Goal: Information Seeking & Learning: Learn about a topic

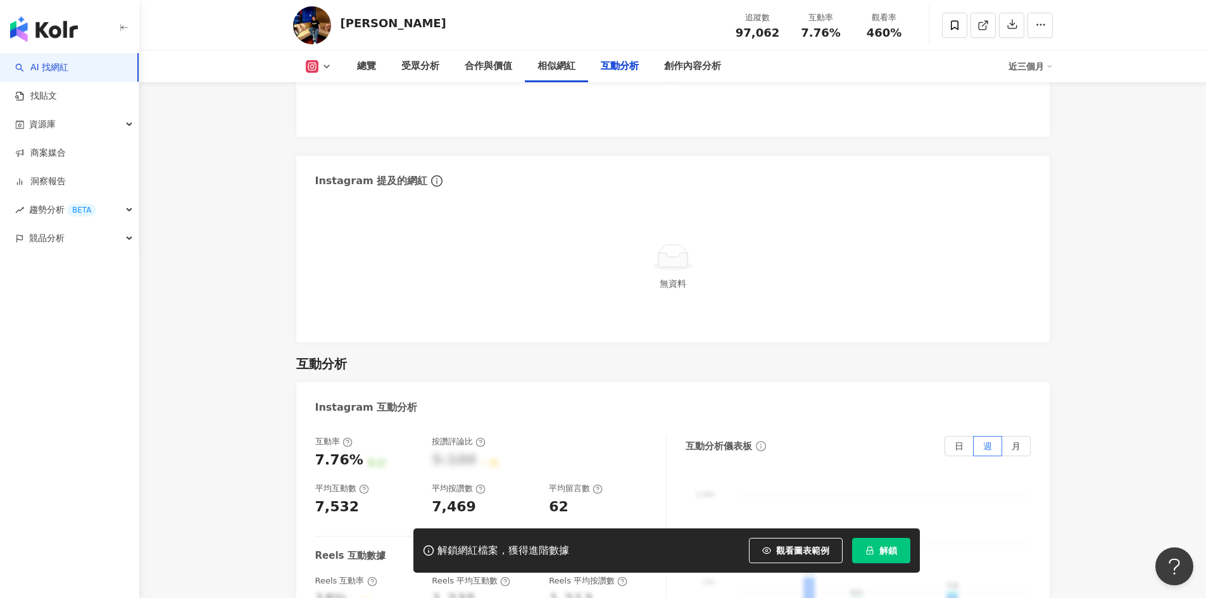
scroll to position [2469, 0]
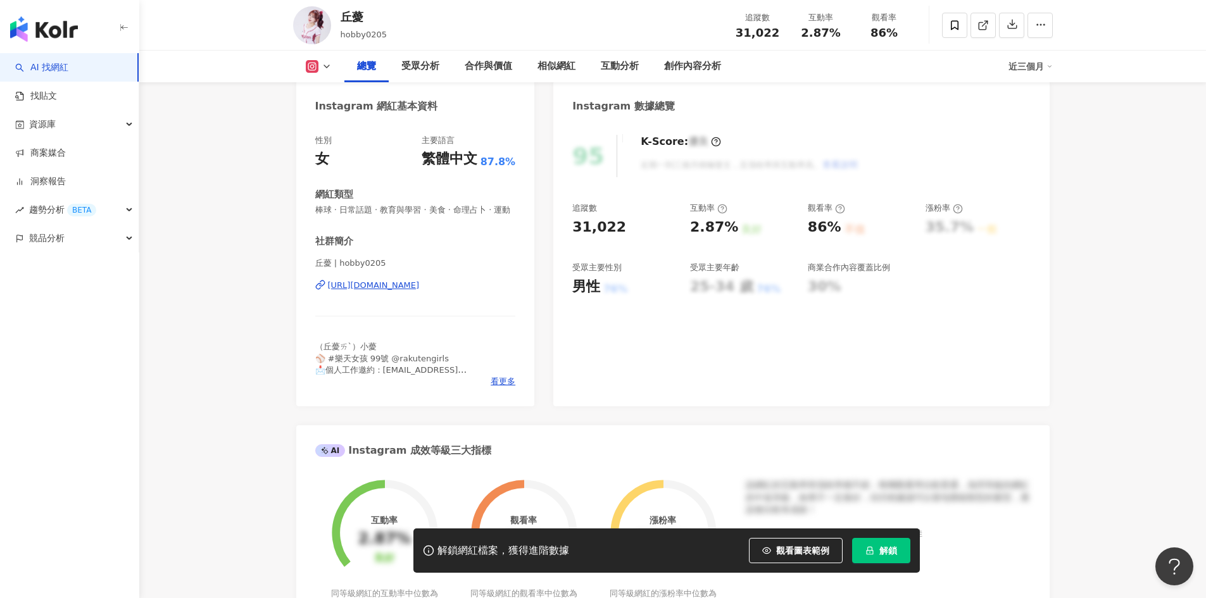
scroll to position [85, 0]
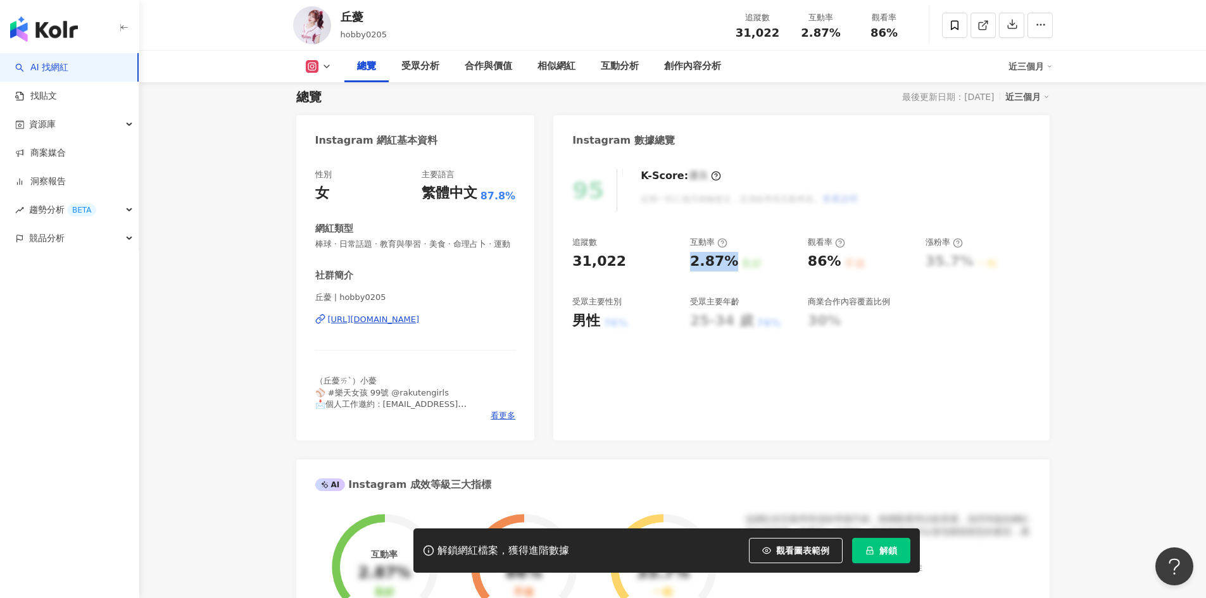
drag, startPoint x: 689, startPoint y: 256, endPoint x: 733, endPoint y: 269, distance: 45.7
click at [733, 269] on div "追蹤數 31,022 互動率 2.87% 良好 觀看率 86% 不佳 漲粉率 35.7% 一般 受眾主要性別 男性 76% 受眾主要年齡 25-34 歲 76…" at bounding box center [801, 284] width 458 height 94
copy div "2.87%"
drag, startPoint x: 807, startPoint y: 266, endPoint x: 836, endPoint y: 267, distance: 29.1
click at [836, 267] on div "追蹤數 31,022 互動率 2.87% 良好 觀看率 86% 不佳 漲粉率 35.7% 一般 受眾主要性別 男性 76% 受眾主要年齡 25-34 歲 76…" at bounding box center [801, 284] width 458 height 94
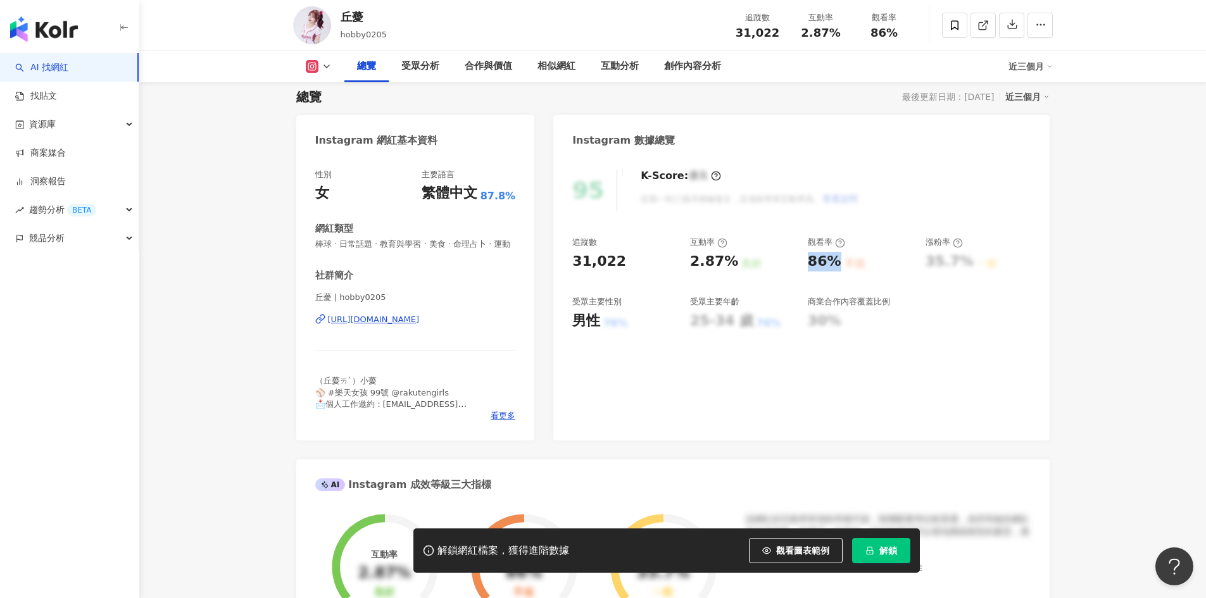
copy div "86%"
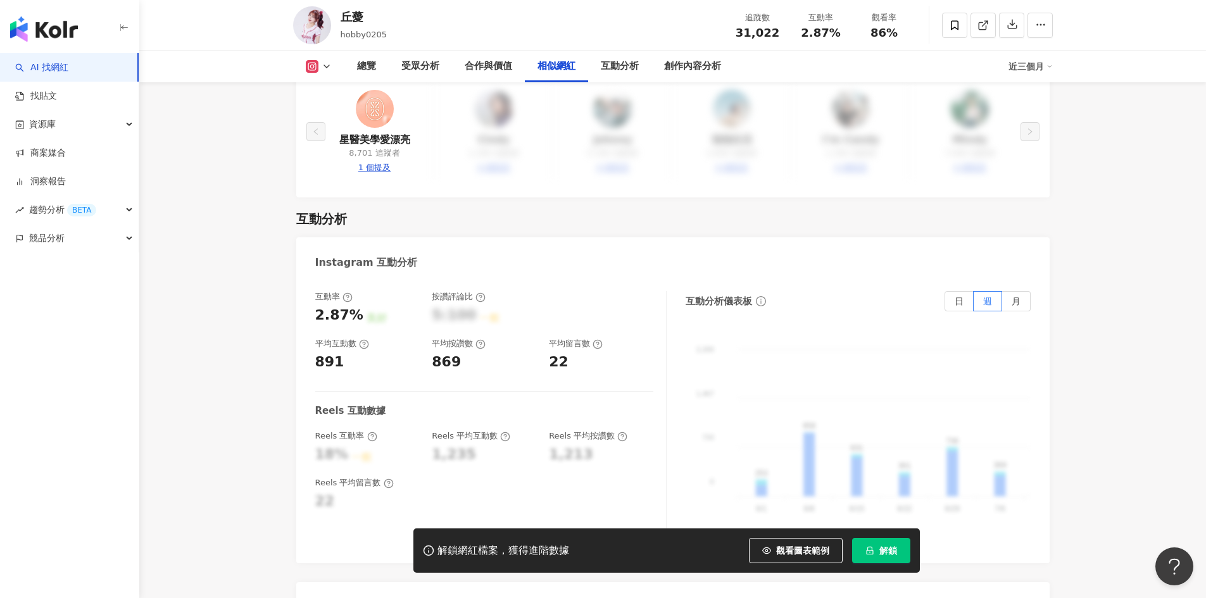
scroll to position [2364, 0]
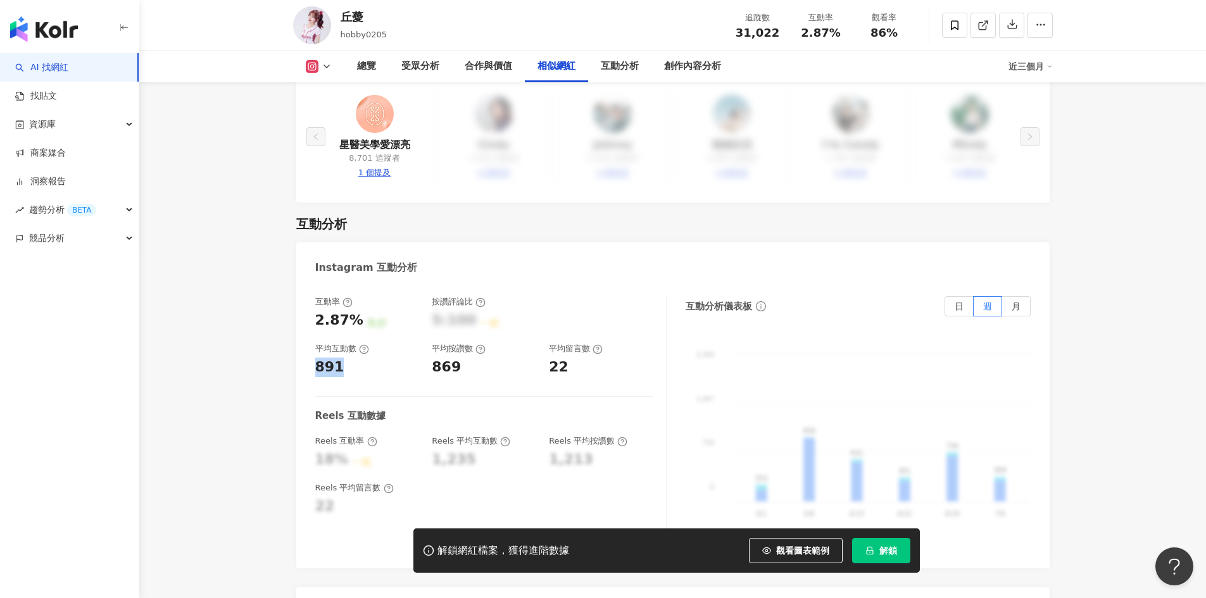
drag, startPoint x: 315, startPoint y: 344, endPoint x: 338, endPoint y: 348, distance: 23.2
click at [338, 358] on div "891" at bounding box center [329, 368] width 29 height 20
copy div "891"
drag, startPoint x: 469, startPoint y: 341, endPoint x: 422, endPoint y: 346, distance: 47.1
click at [422, 346] on div "互動率 2.87% 良好 按讚評論比 5:100 一般 平均互動數 891 平均按讚數 869 平均留言數 22" at bounding box center [484, 336] width 338 height 81
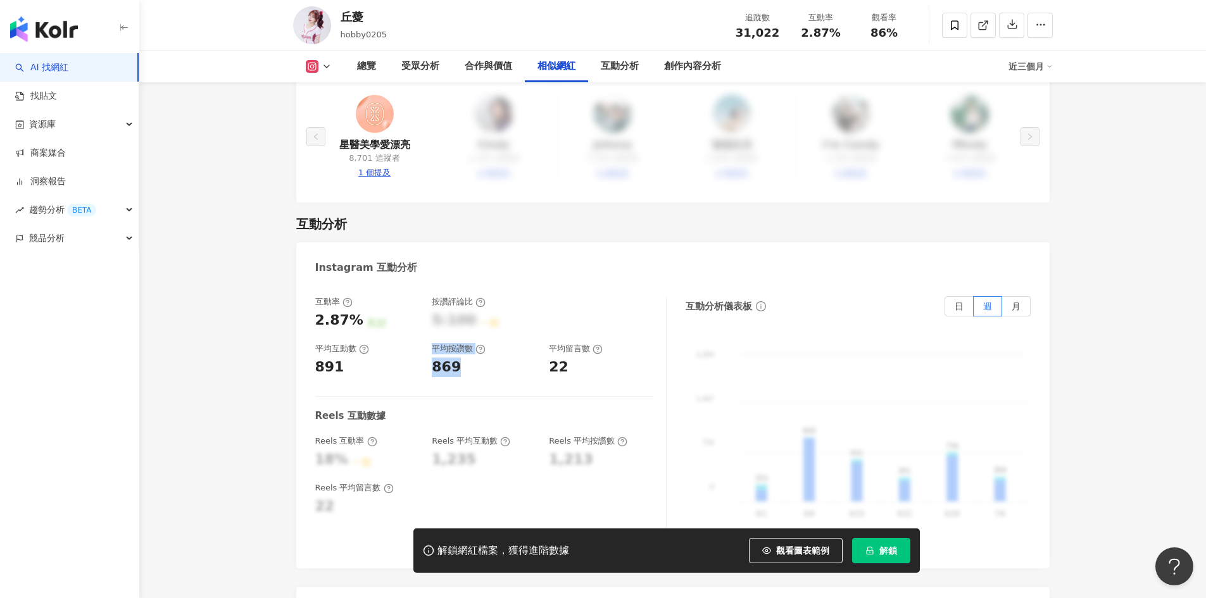
drag, startPoint x: 434, startPoint y: 349, endPoint x: 451, endPoint y: 351, distance: 17.8
click at [435, 358] on div "869" at bounding box center [446, 368] width 29 height 20
click at [456, 358] on div "869" at bounding box center [446, 368] width 29 height 20
drag, startPoint x: 442, startPoint y: 351, endPoint x: 465, endPoint y: 350, distance: 22.8
click at [443, 358] on div "869" at bounding box center [446, 368] width 29 height 20
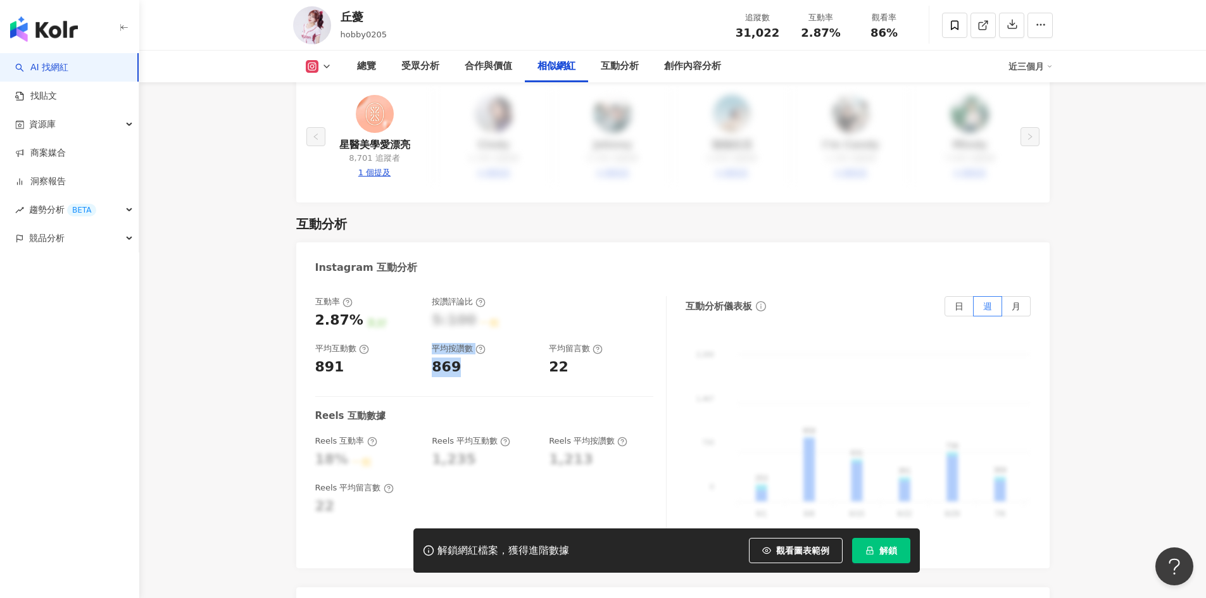
click at [444, 358] on div "869" at bounding box center [446, 368] width 29 height 20
drag, startPoint x: 434, startPoint y: 348, endPoint x: 454, endPoint y: 350, distance: 19.7
click at [454, 358] on div "869" at bounding box center [446, 368] width 29 height 20
copy div "869"
drag, startPoint x: 567, startPoint y: 346, endPoint x: 551, endPoint y: 353, distance: 16.7
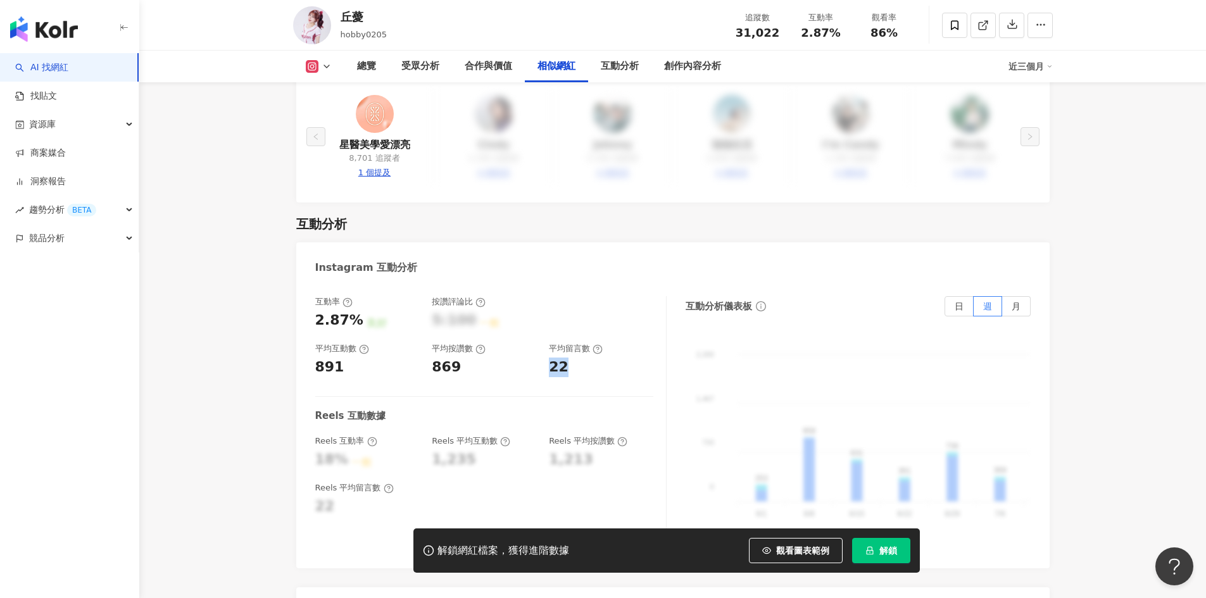
click at [551, 358] on div "22" at bounding box center [601, 368] width 104 height 20
copy div "22"
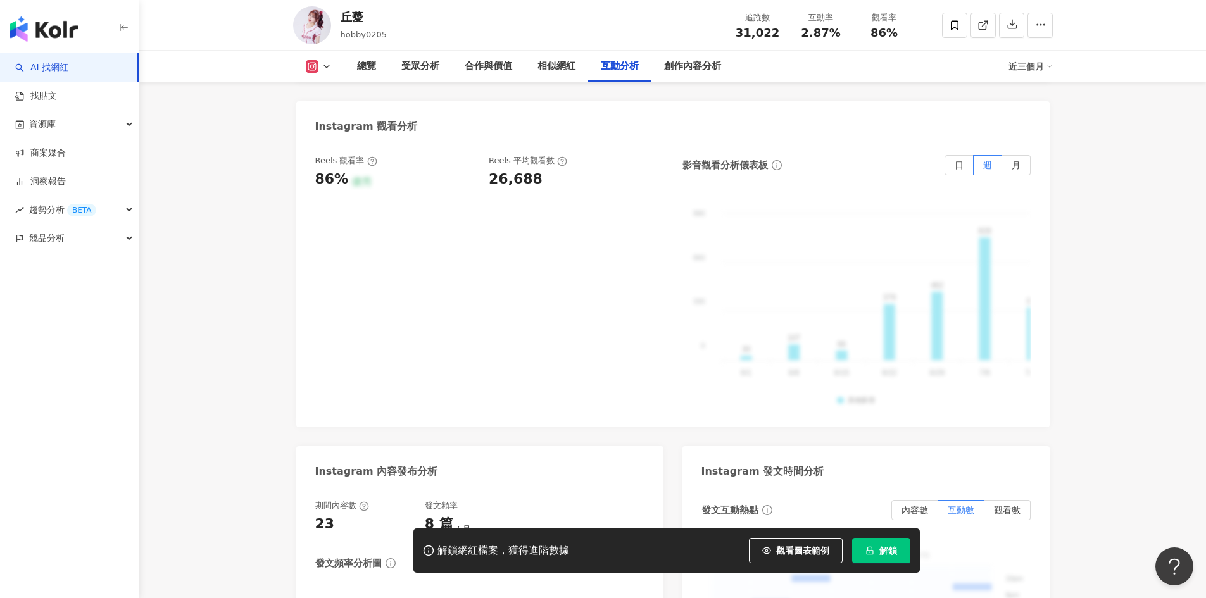
scroll to position [2744, 0]
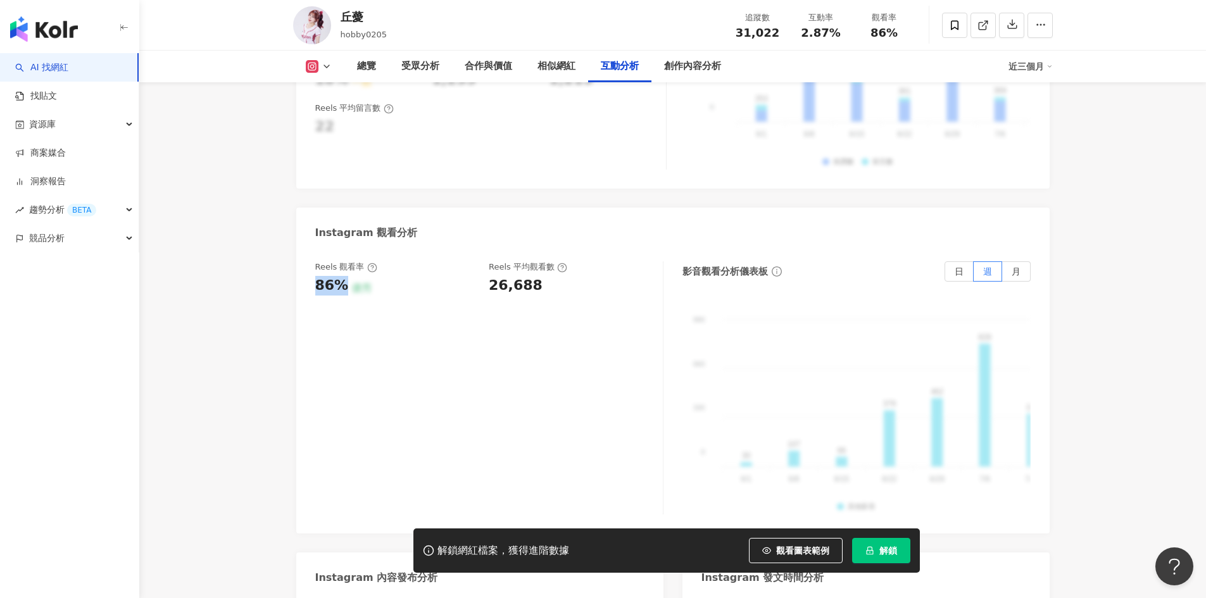
drag, startPoint x: 344, startPoint y: 266, endPoint x: 312, endPoint y: 269, distance: 31.8
click at [312, 269] on div "Reels 觀看率 86% 優秀 Reels 平均觀看數 26,688 影音觀看分析儀表板 日 週 月 990 990 660 660 330 330 0 0…" at bounding box center [672, 391] width 753 height 285
copy div "86%"
drag, startPoint x: 529, startPoint y: 260, endPoint x: 489, endPoint y: 260, distance: 39.9
click at [489, 276] on div "26,688" at bounding box center [569, 286] width 161 height 20
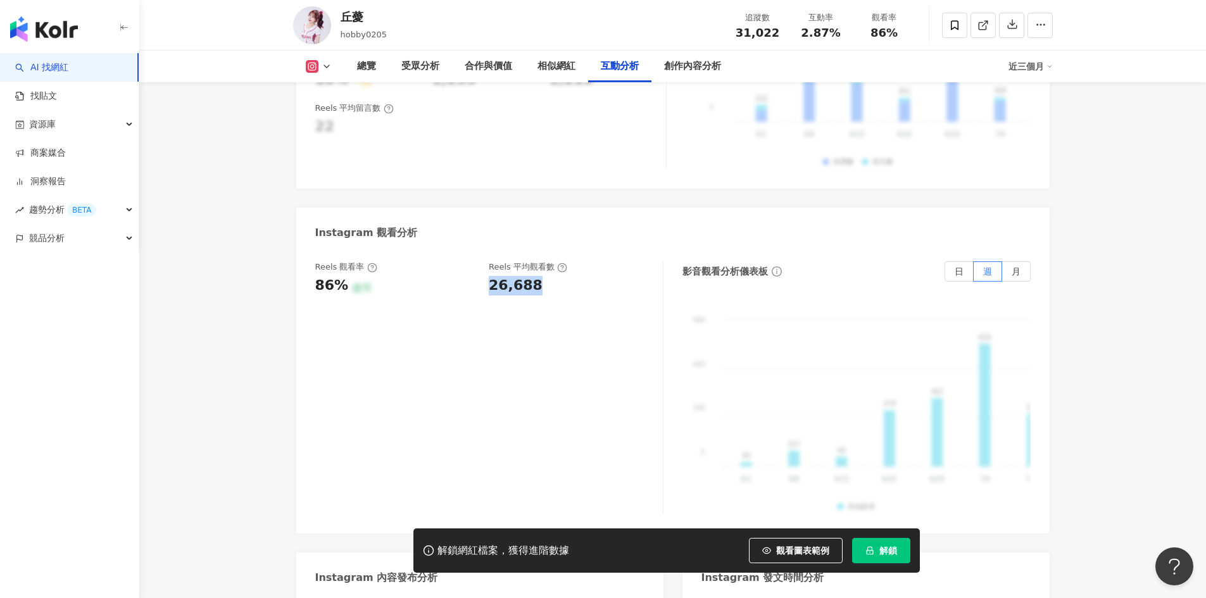
copy div "26,688"
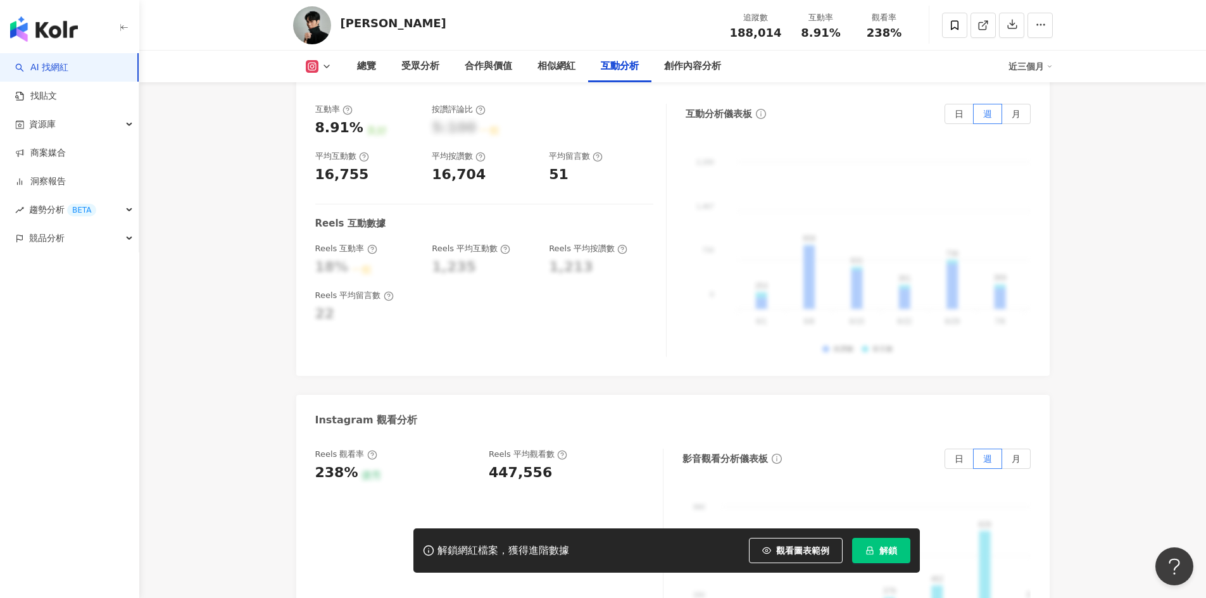
scroll to position [2533, 0]
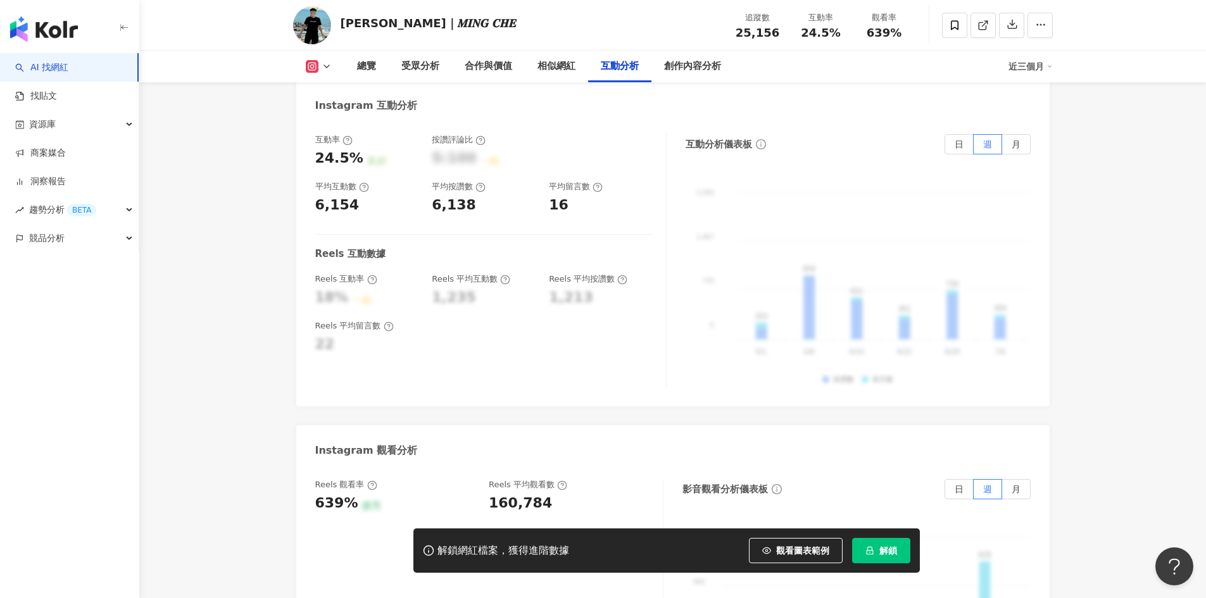
scroll to position [2711, 0]
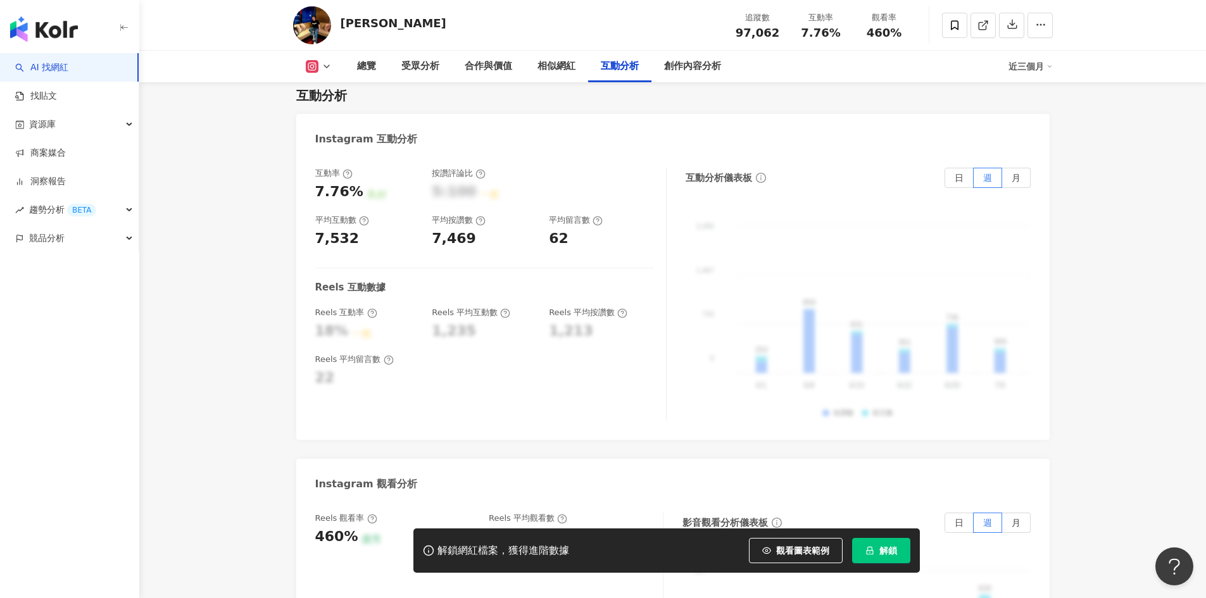
scroll to position [2469, 0]
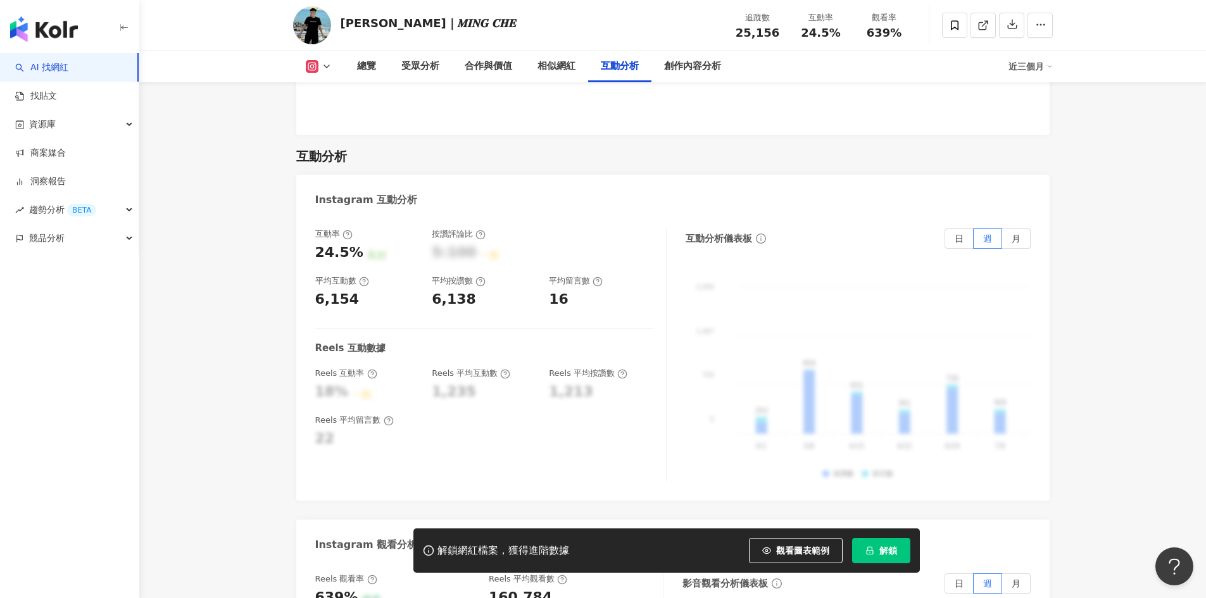
scroll to position [2458, 0]
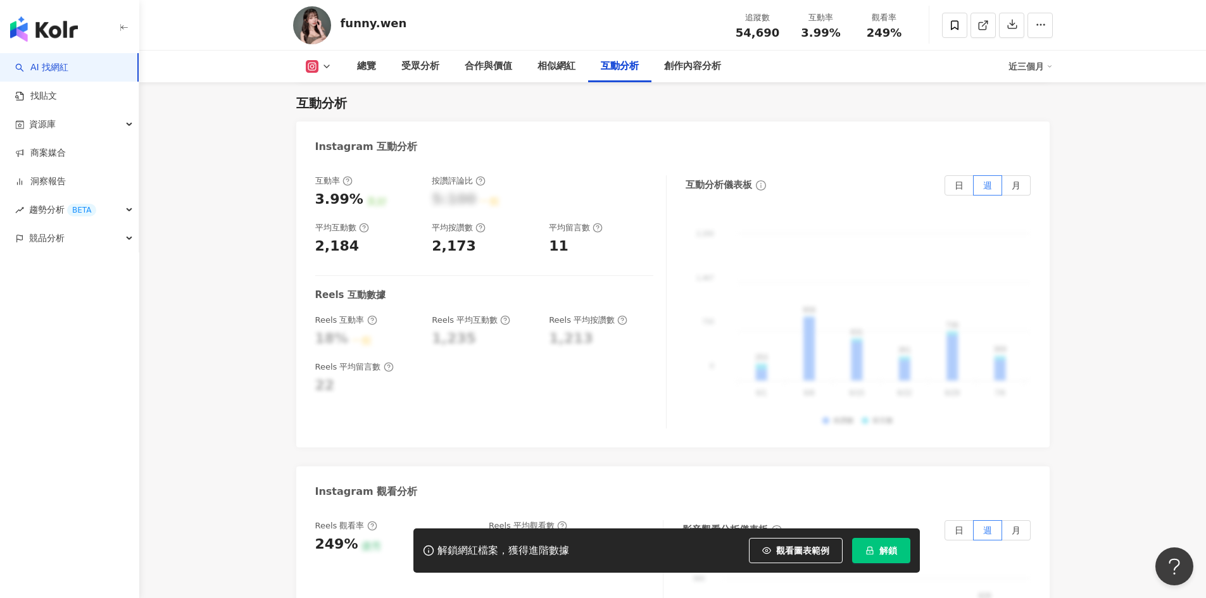
scroll to position [2469, 0]
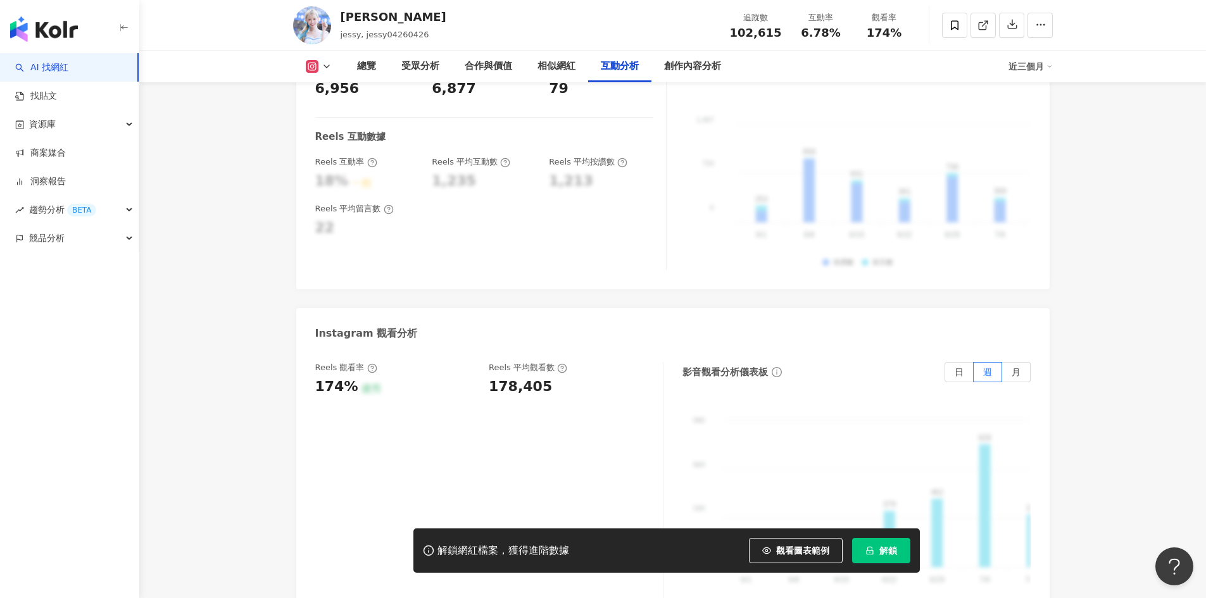
scroll to position [2659, 0]
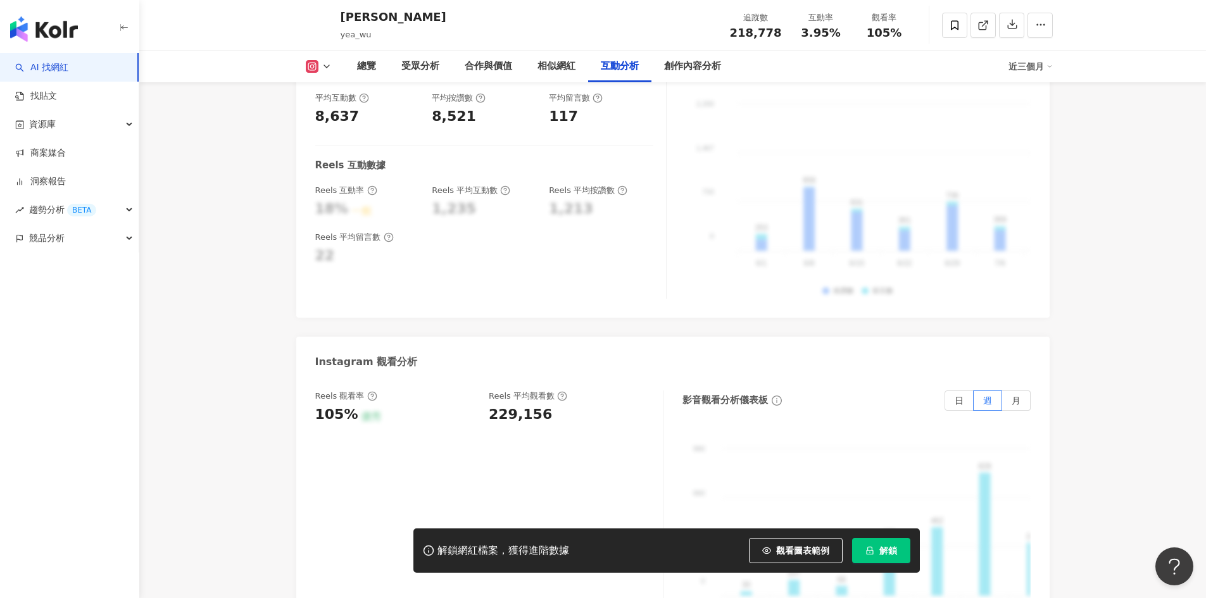
scroll to position [2659, 0]
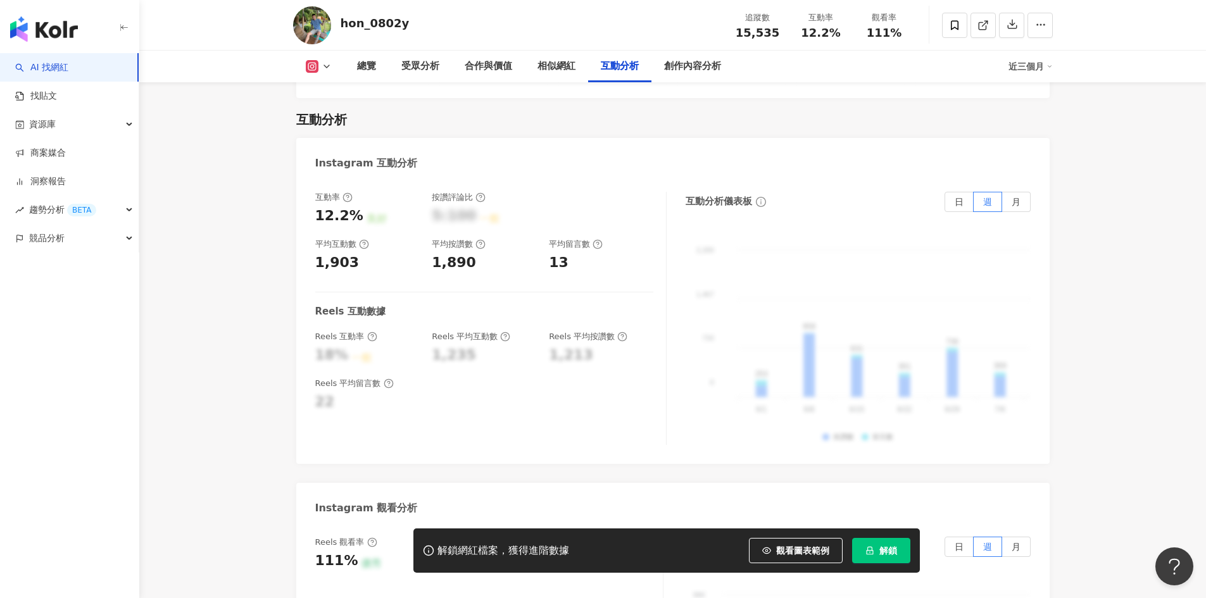
scroll to position [2503, 0]
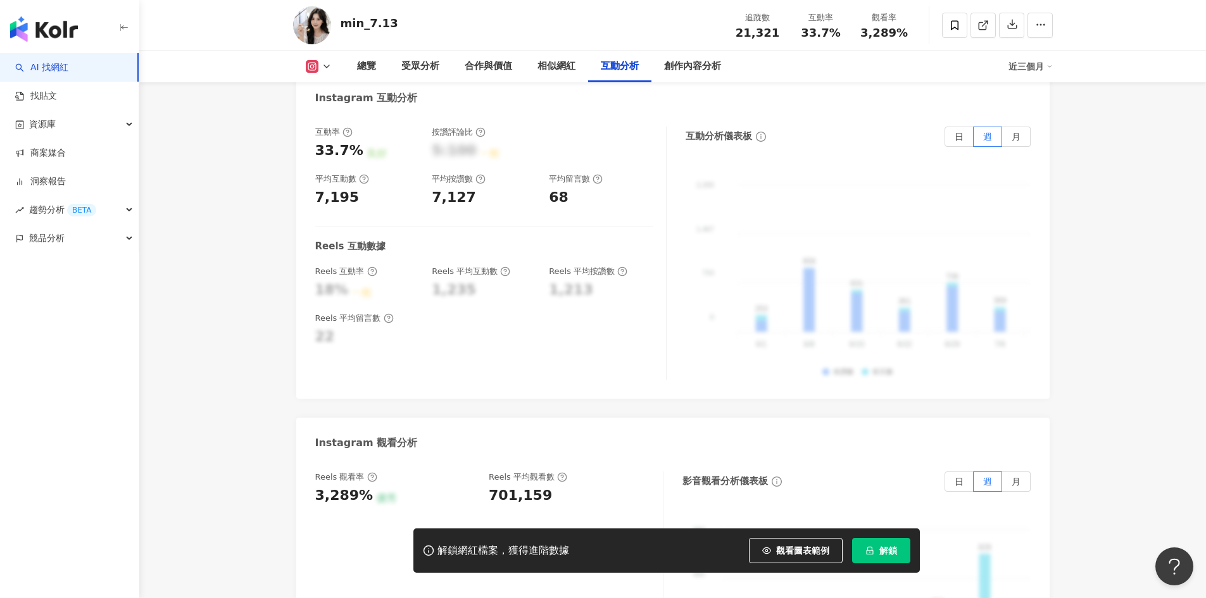
scroll to position [2533, 0]
click at [319, 485] on div "3,289%" at bounding box center [344, 495] width 58 height 20
drag, startPoint x: 318, startPoint y: 458, endPoint x: 366, endPoint y: 458, distance: 47.5
click at [366, 485] on div "3,289% 優秀" at bounding box center [395, 495] width 161 height 20
copy div "3,289%"
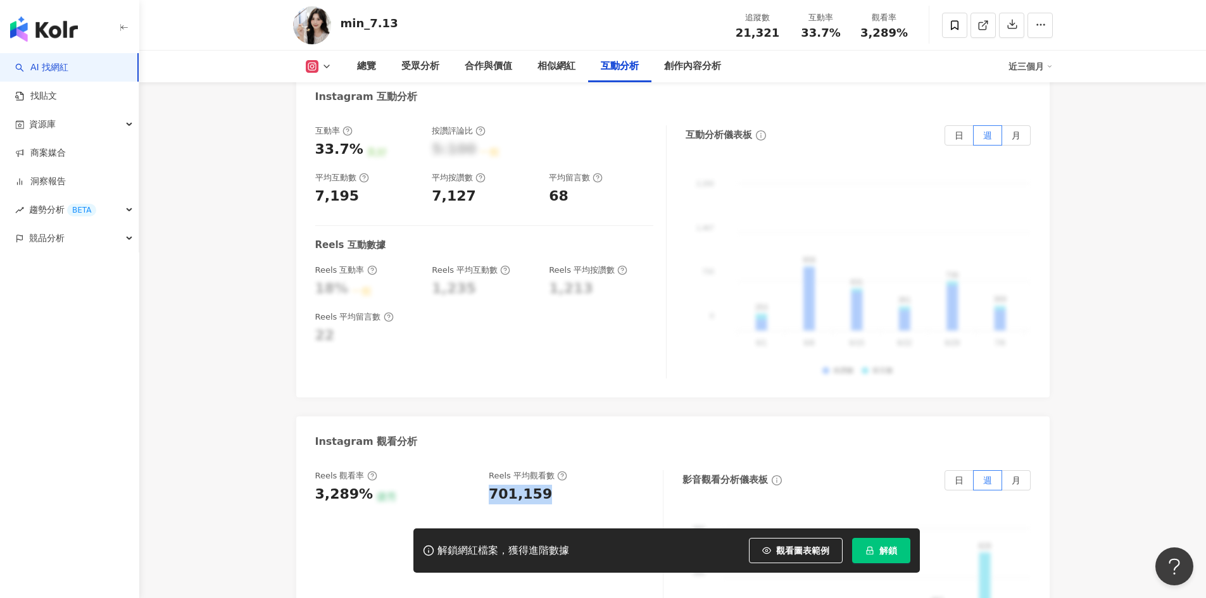
drag, startPoint x: 545, startPoint y: 462, endPoint x: 490, endPoint y: 465, distance: 55.2
click at [490, 485] on div "701,159" at bounding box center [569, 495] width 161 height 20
copy div "701,159"
